Goal: Information Seeking & Learning: Check status

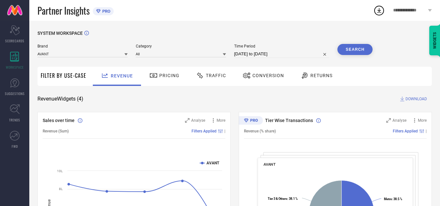
select select "7"
select select "2025"
select select "8"
select select "2025"
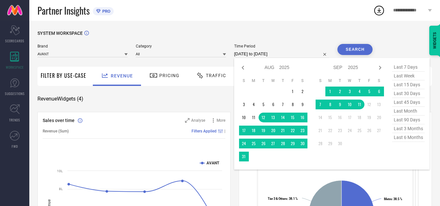
click at [269, 54] on input "[DATE] to [DATE]" at bounding box center [281, 54] width 95 height 8
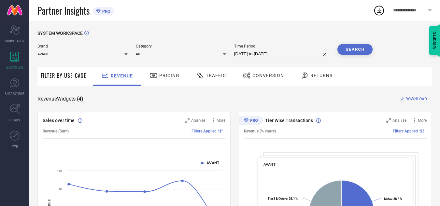
click at [307, 42] on div "SYSTEM WORKSPACE" at bounding box center [234, 37] width 394 height 13
click at [127, 50] on div "Brand AVANT" at bounding box center [82, 51] width 90 height 14
click at [124, 54] on input at bounding box center [82, 53] width 90 height 7
click at [123, 52] on input at bounding box center [82, 53] width 90 height 7
click at [125, 73] on div "CULT" at bounding box center [82, 73] width 90 height 11
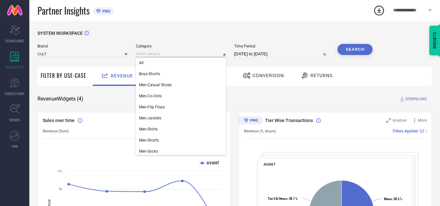
click at [170, 54] on input at bounding box center [181, 53] width 90 height 7
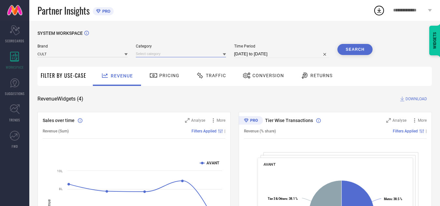
click at [170, 54] on input at bounding box center [181, 53] width 90 height 7
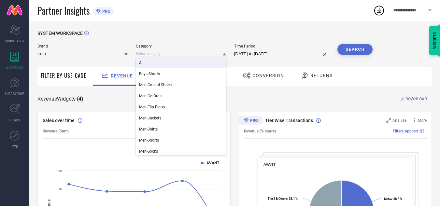
click at [172, 61] on div "All" at bounding box center [181, 62] width 90 height 11
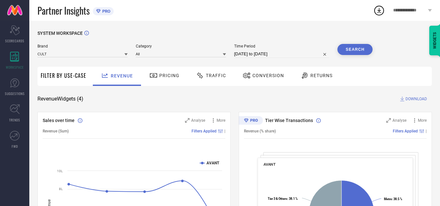
select select "7"
select select "2025"
select select "8"
select select "2025"
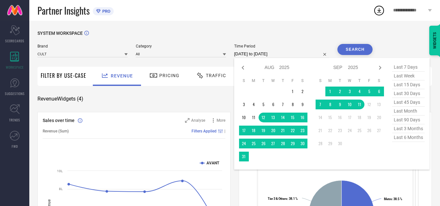
click at [252, 52] on input "[DATE] to [DATE]" at bounding box center [281, 54] width 95 height 8
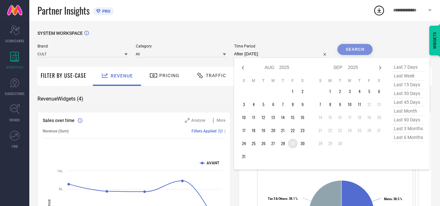
click at [294, 144] on td "29" at bounding box center [293, 144] width 10 height 10
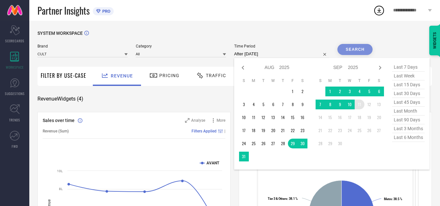
type input "[DATE] to [DATE]"
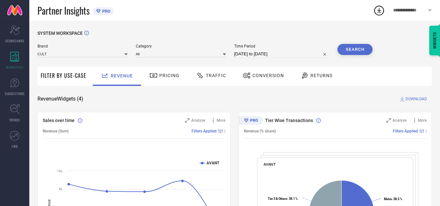
click at [367, 54] on button "Search" at bounding box center [354, 49] width 35 height 11
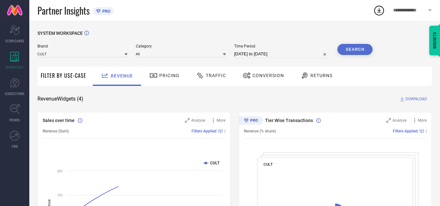
click at [212, 73] on div "Traffic" at bounding box center [210, 75] width 33 height 11
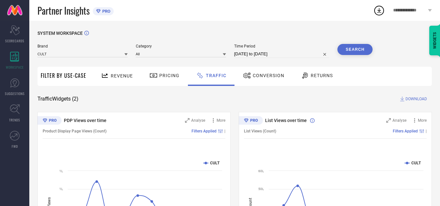
click at [358, 48] on button "Search" at bounding box center [354, 49] width 35 height 11
click at [411, 101] on span "DOWNLOAD" at bounding box center [415, 99] width 21 height 7
